Goal: Information Seeking & Learning: Learn about a topic

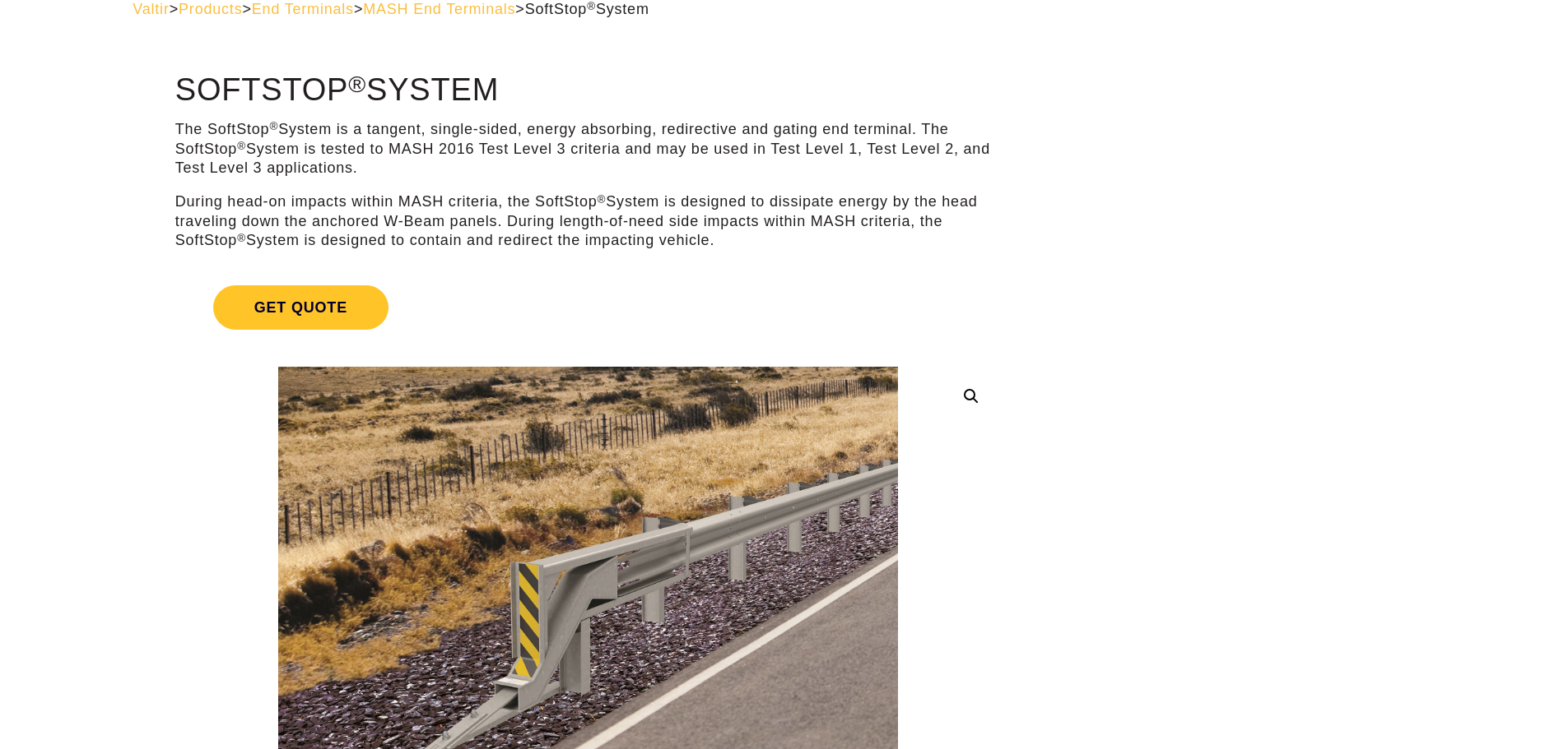
scroll to position [65, 0]
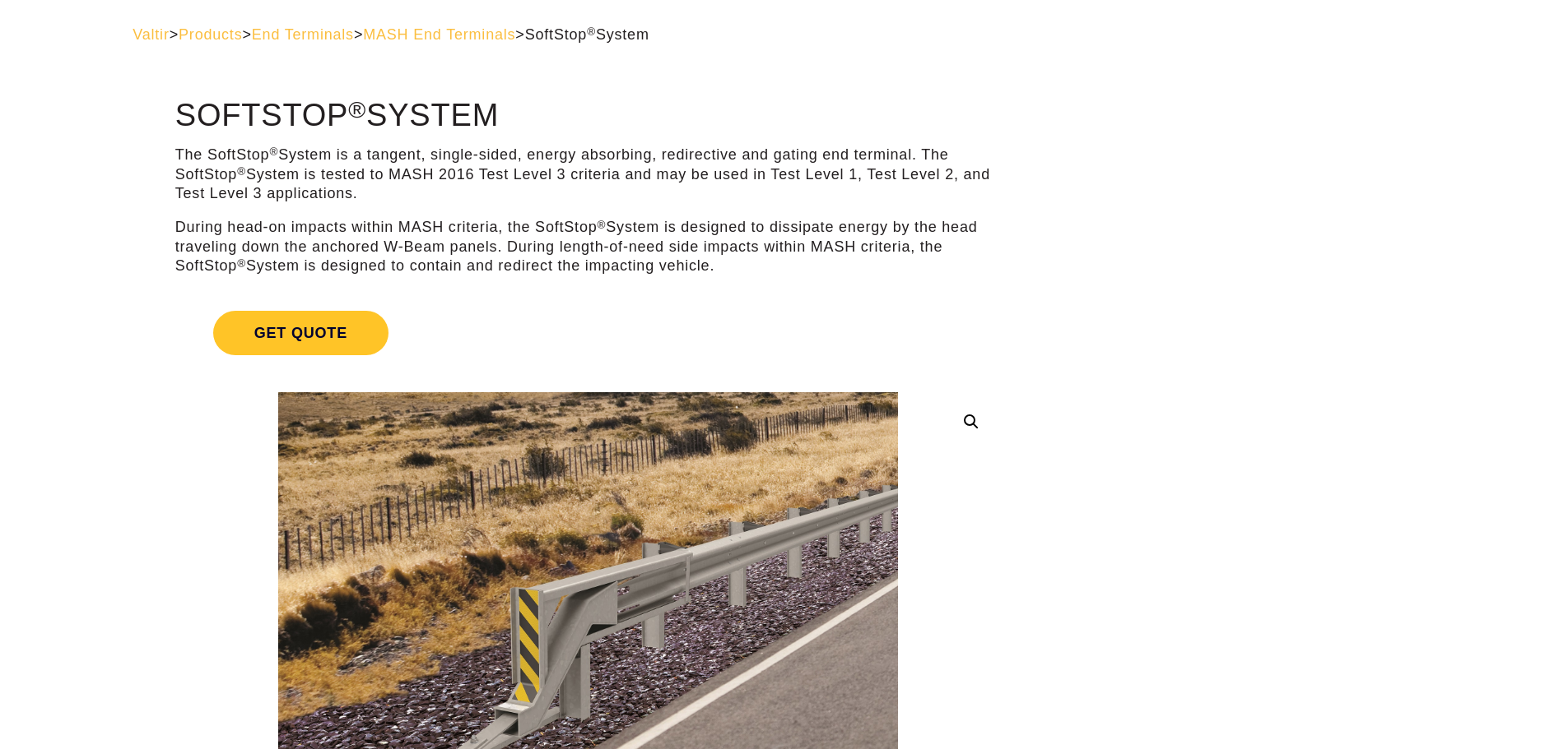
drag, startPoint x: 375, startPoint y: 101, endPoint x: 553, endPoint y: 162, distance: 188.2
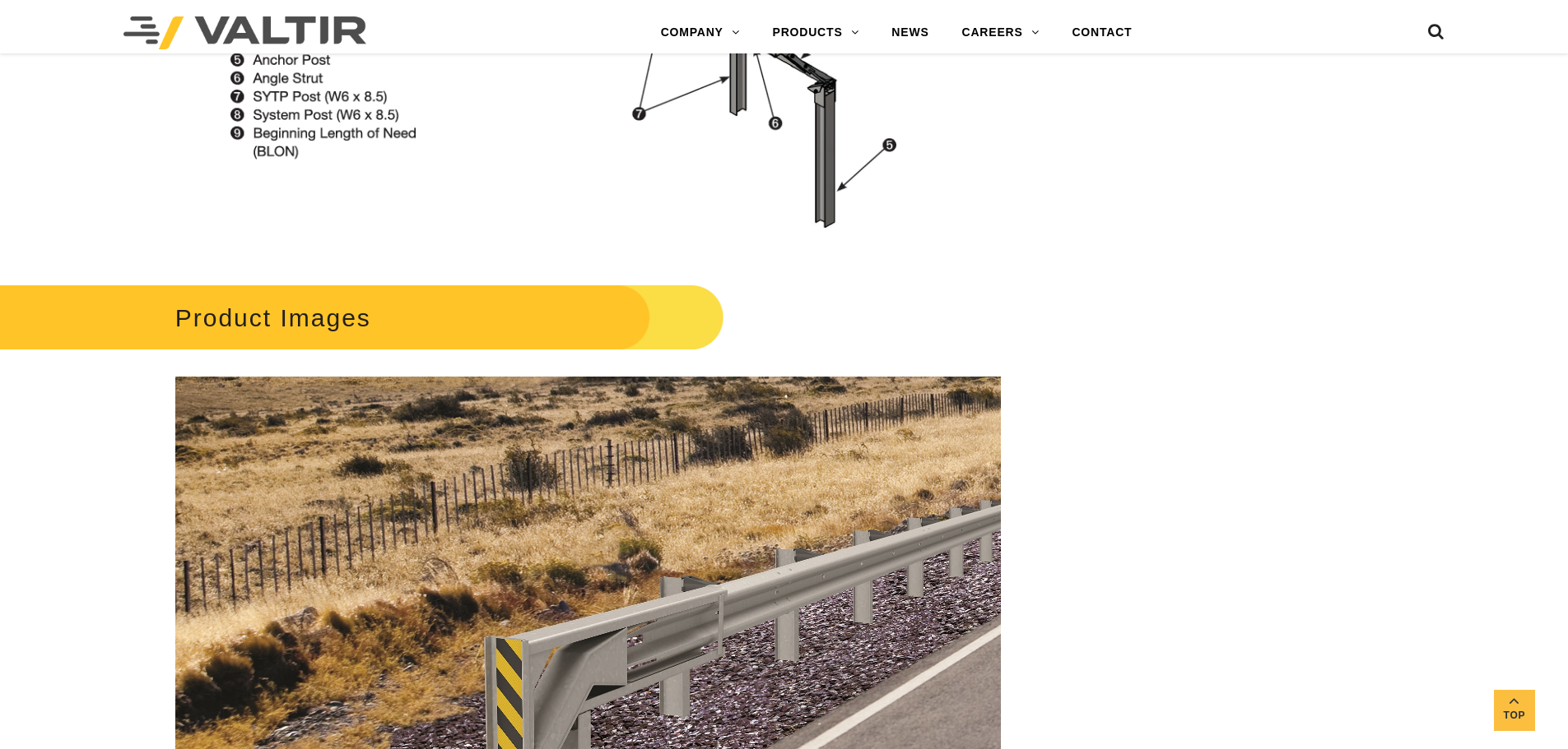
scroll to position [1891, 0]
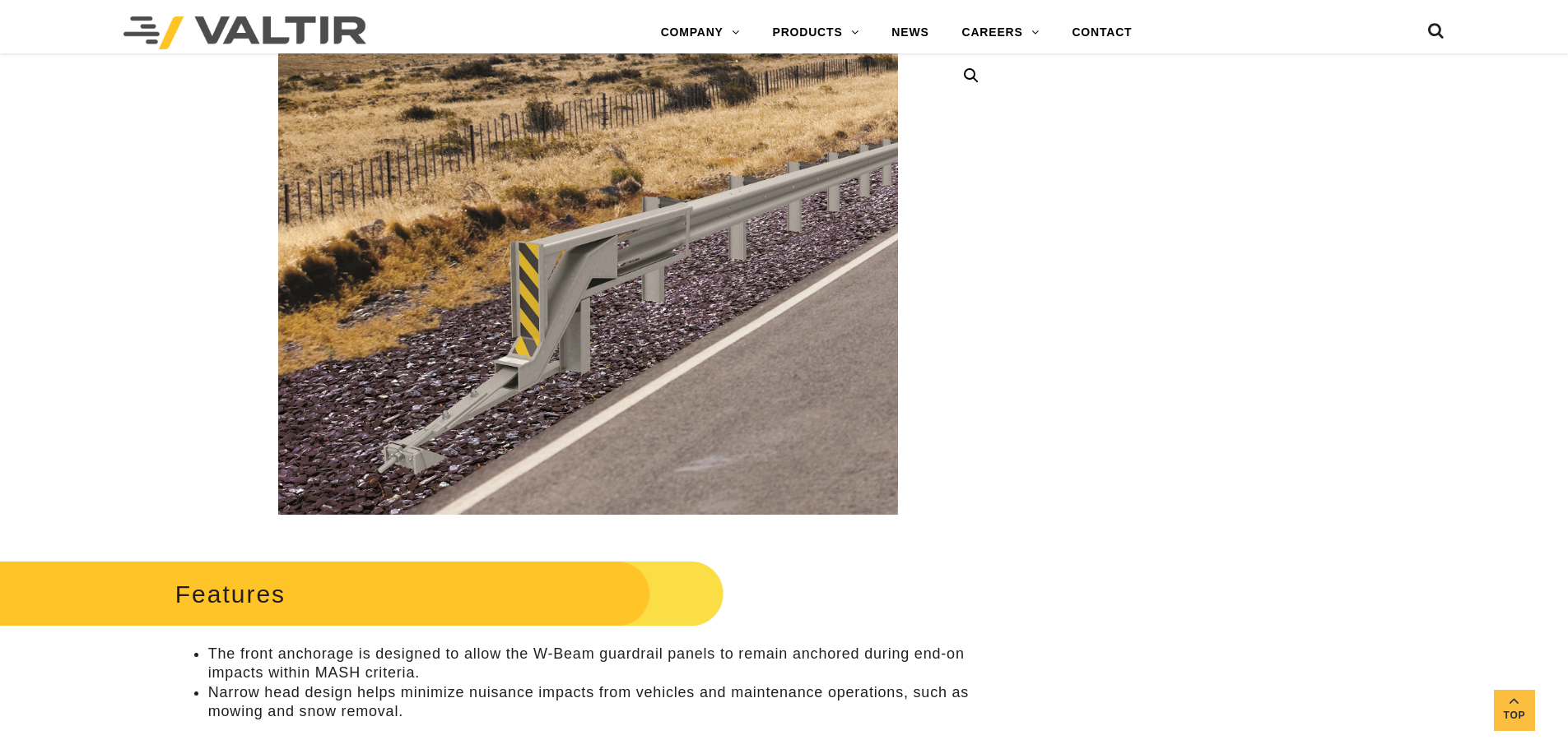
scroll to position [329, 0]
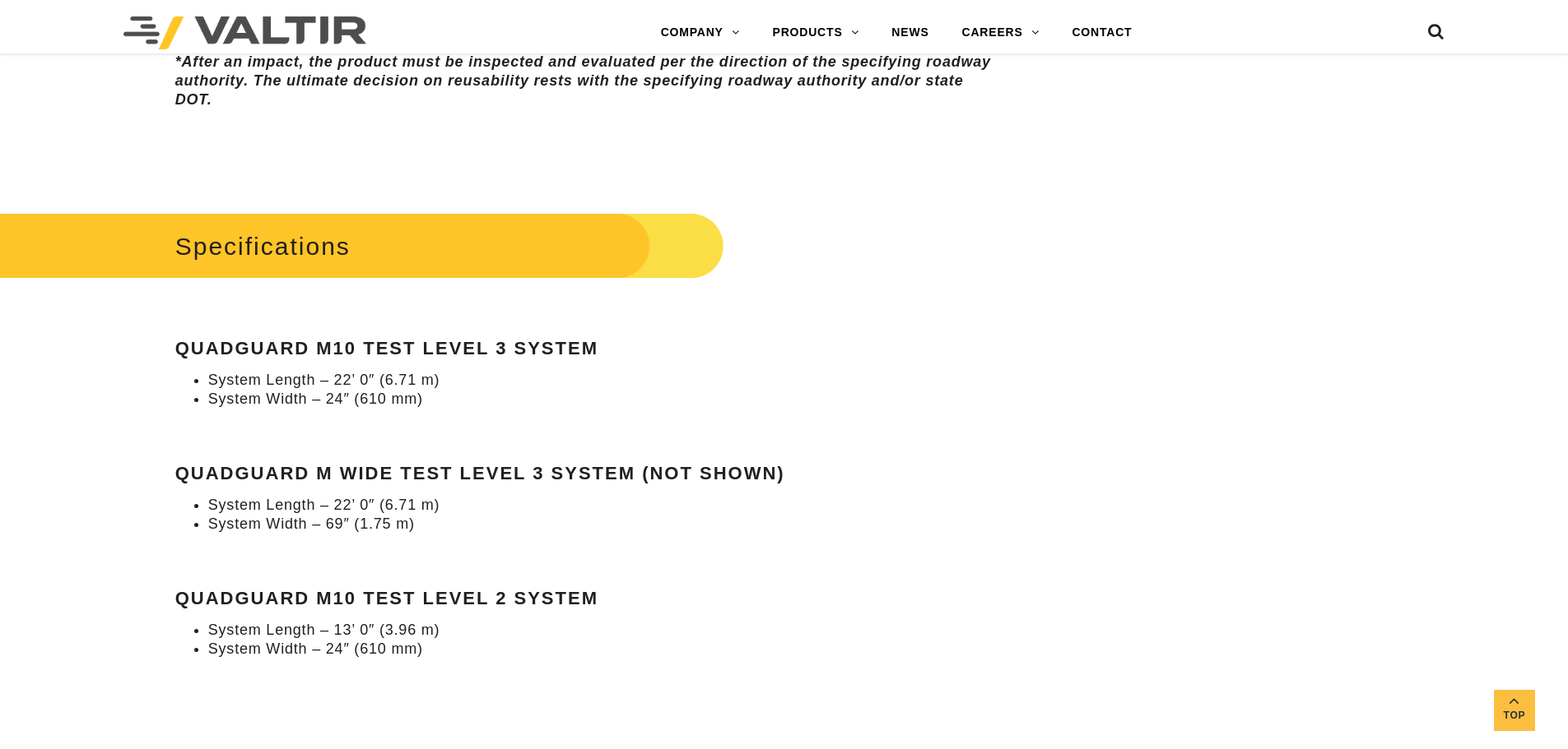
scroll to position [1151, 0]
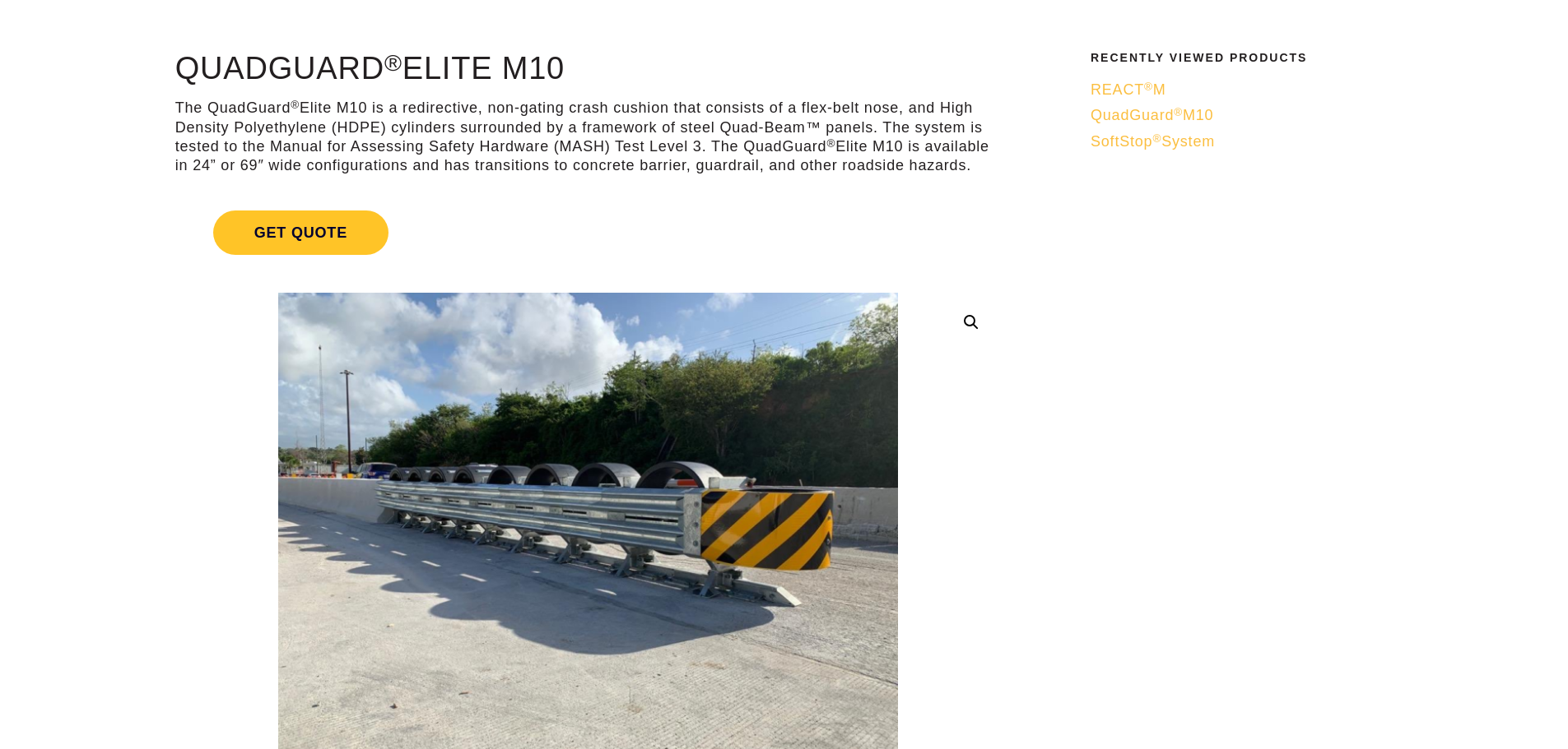
scroll to position [82, 0]
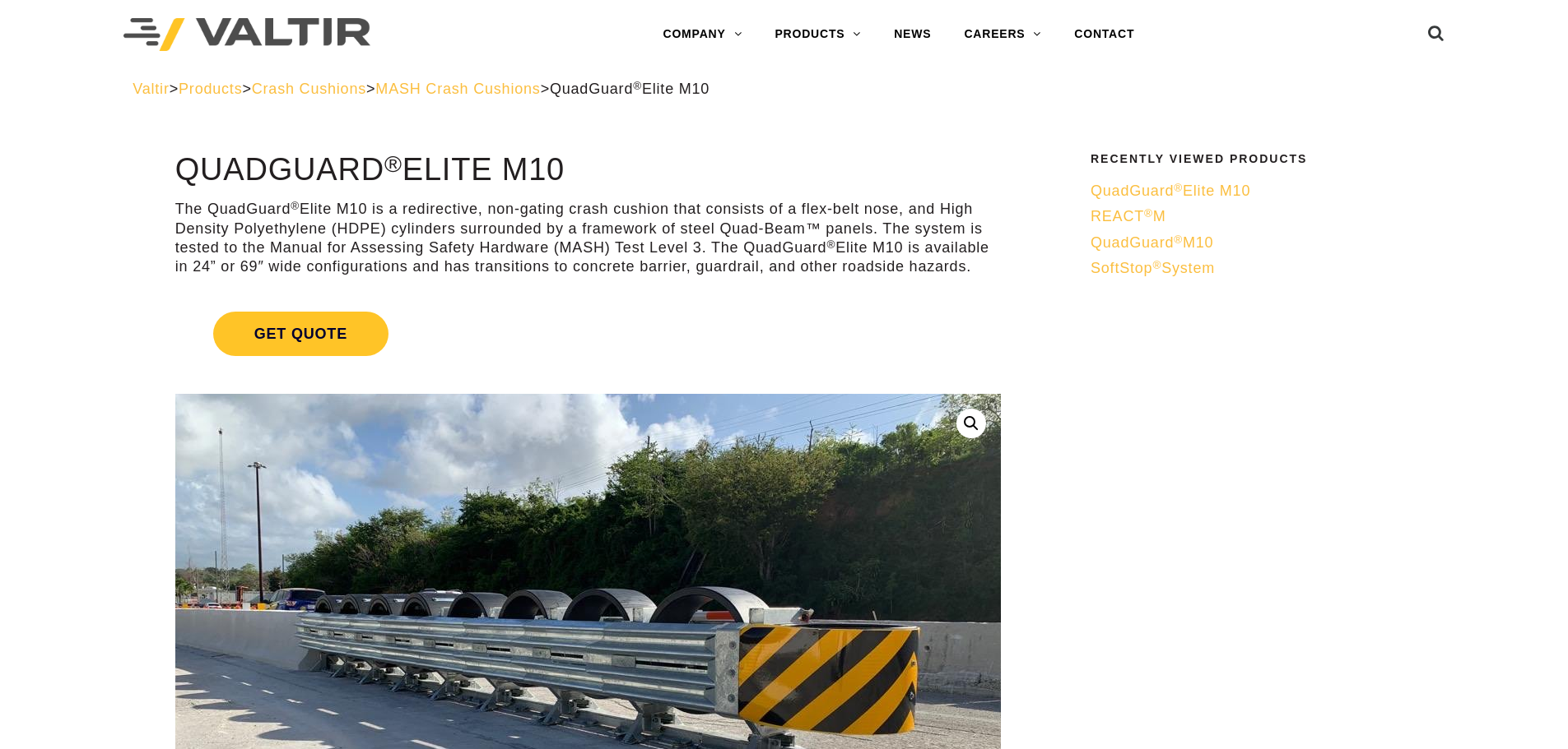
scroll to position [82, 0]
